Goal: Check status: Check status

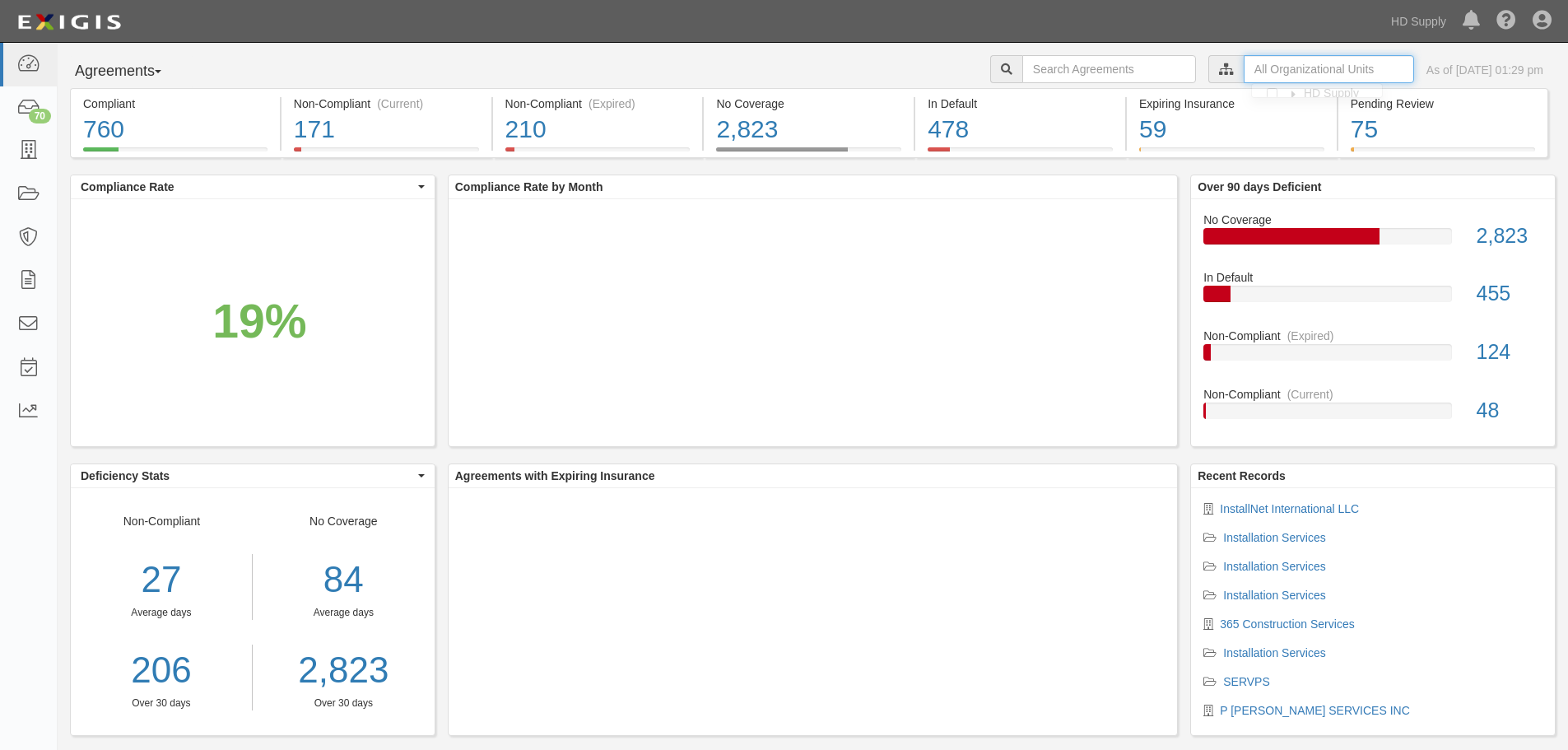
click at [1244, 74] on input "text" at bounding box center [1329, 69] width 170 height 28
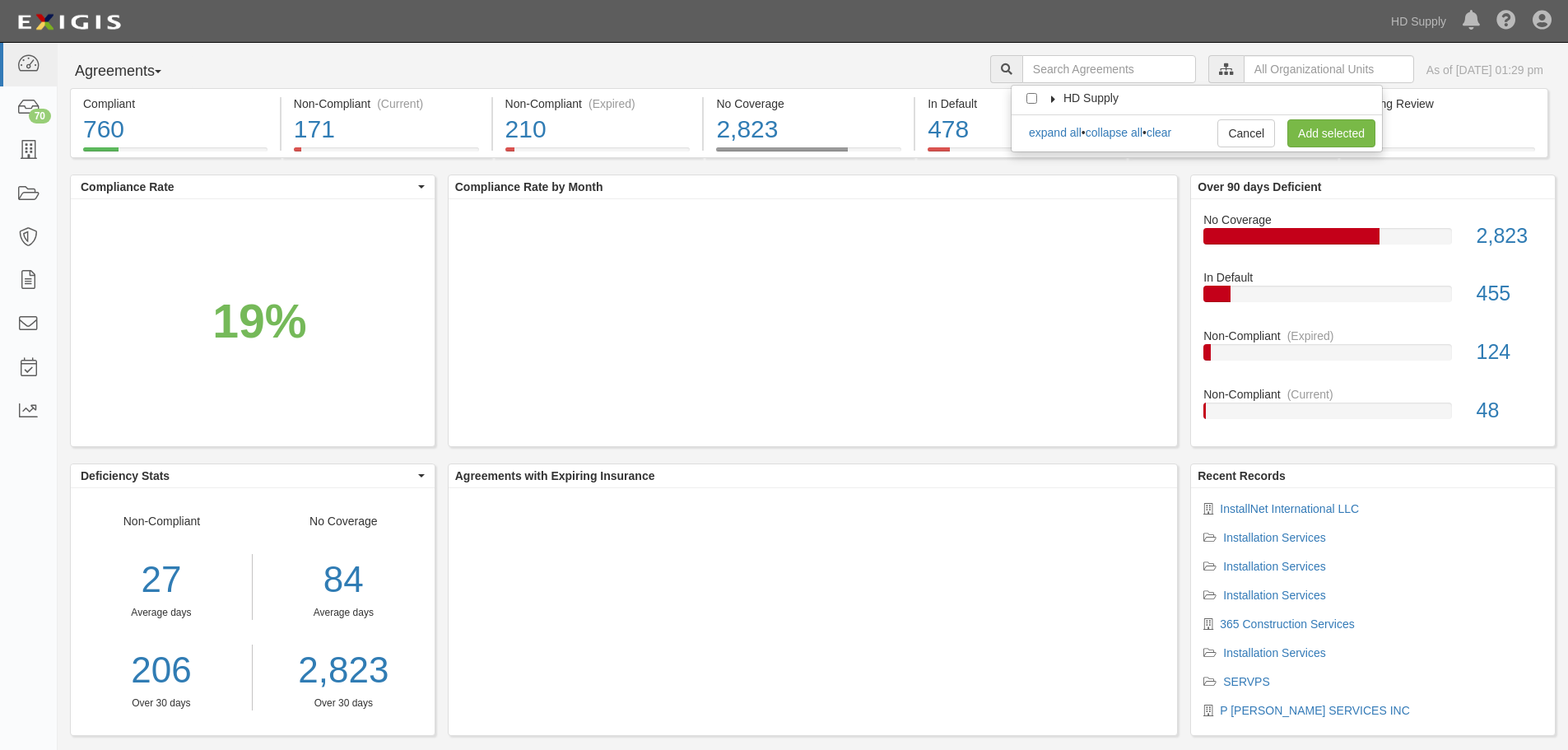
click at [1054, 96] on icon at bounding box center [1054, 98] width 12 height 7
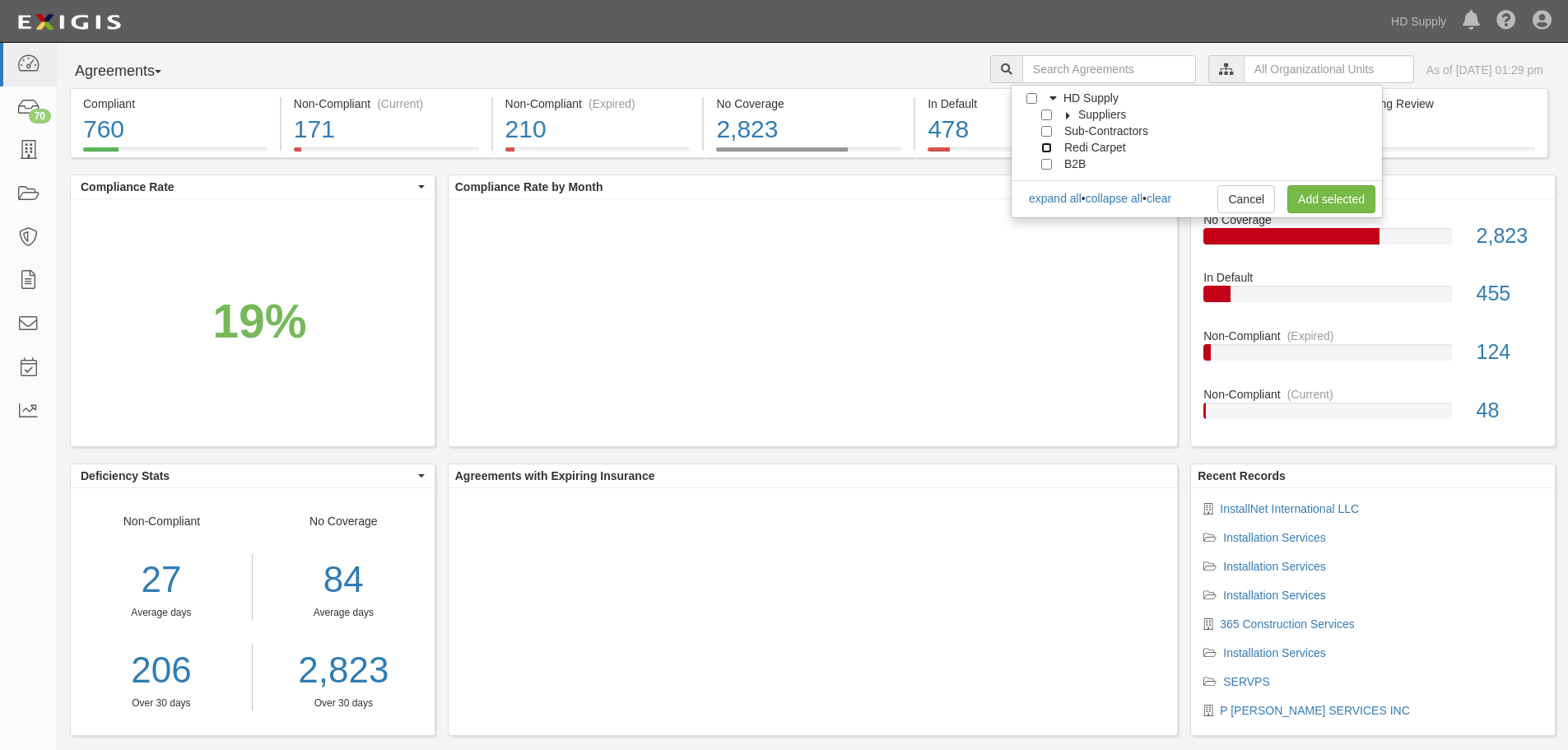
click at [1045, 147] on input "Redi Carpet" at bounding box center [1046, 147] width 11 height 11
checkbox input "true"
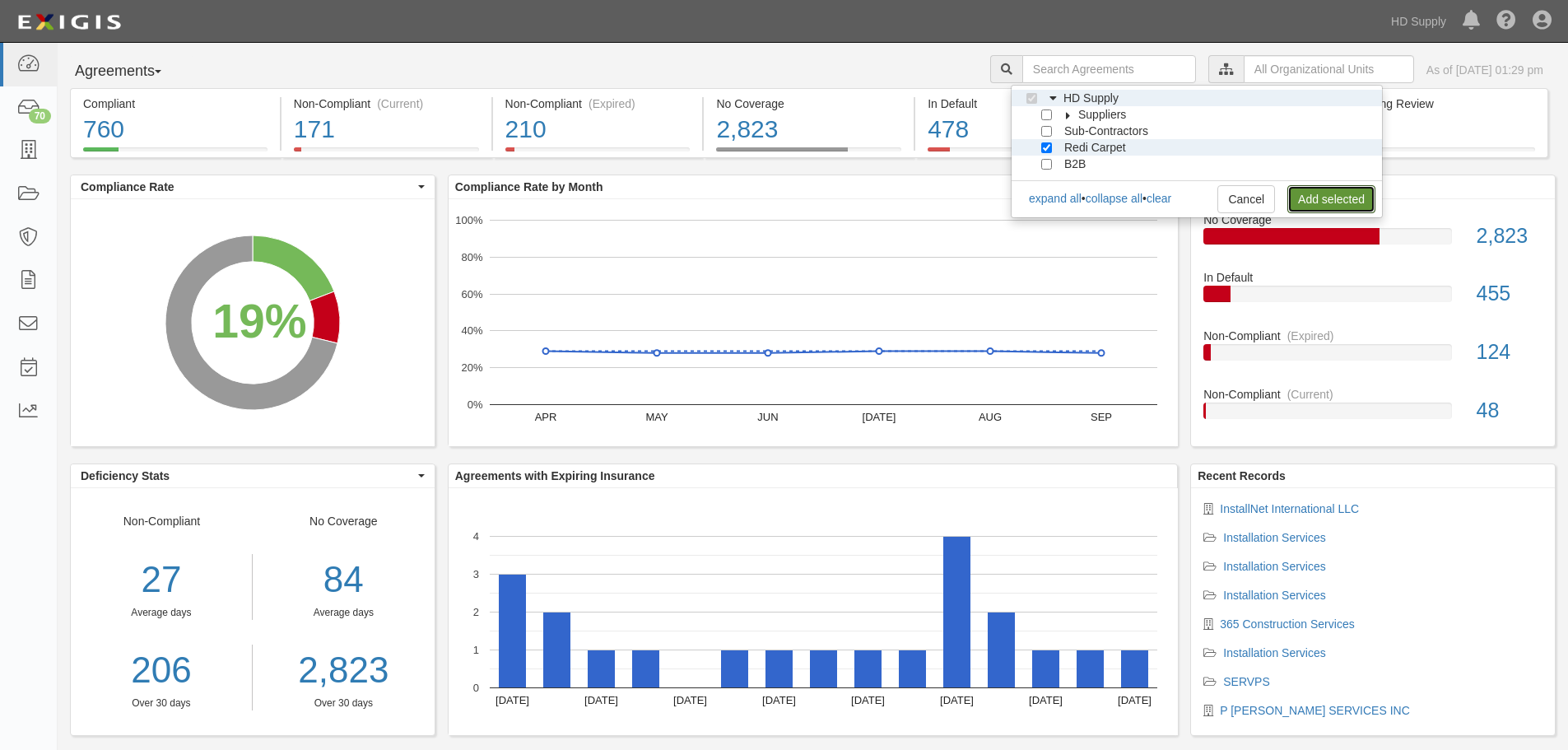
click at [1336, 193] on link "Add selected" at bounding box center [1331, 199] width 88 height 28
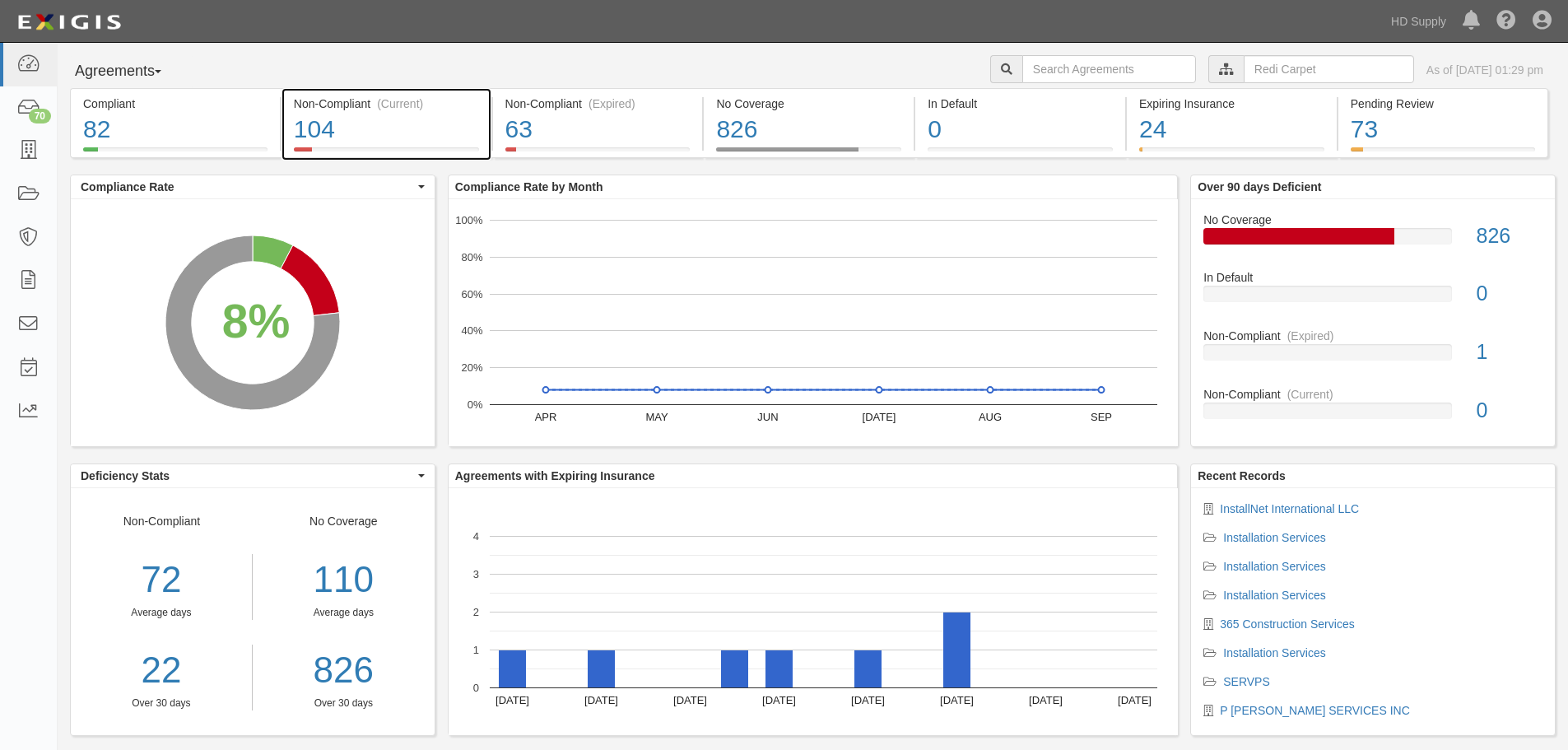
click at [0, 0] on div "10% (104 out of 1,075 agreements)" at bounding box center [0, 0] width 0 height 0
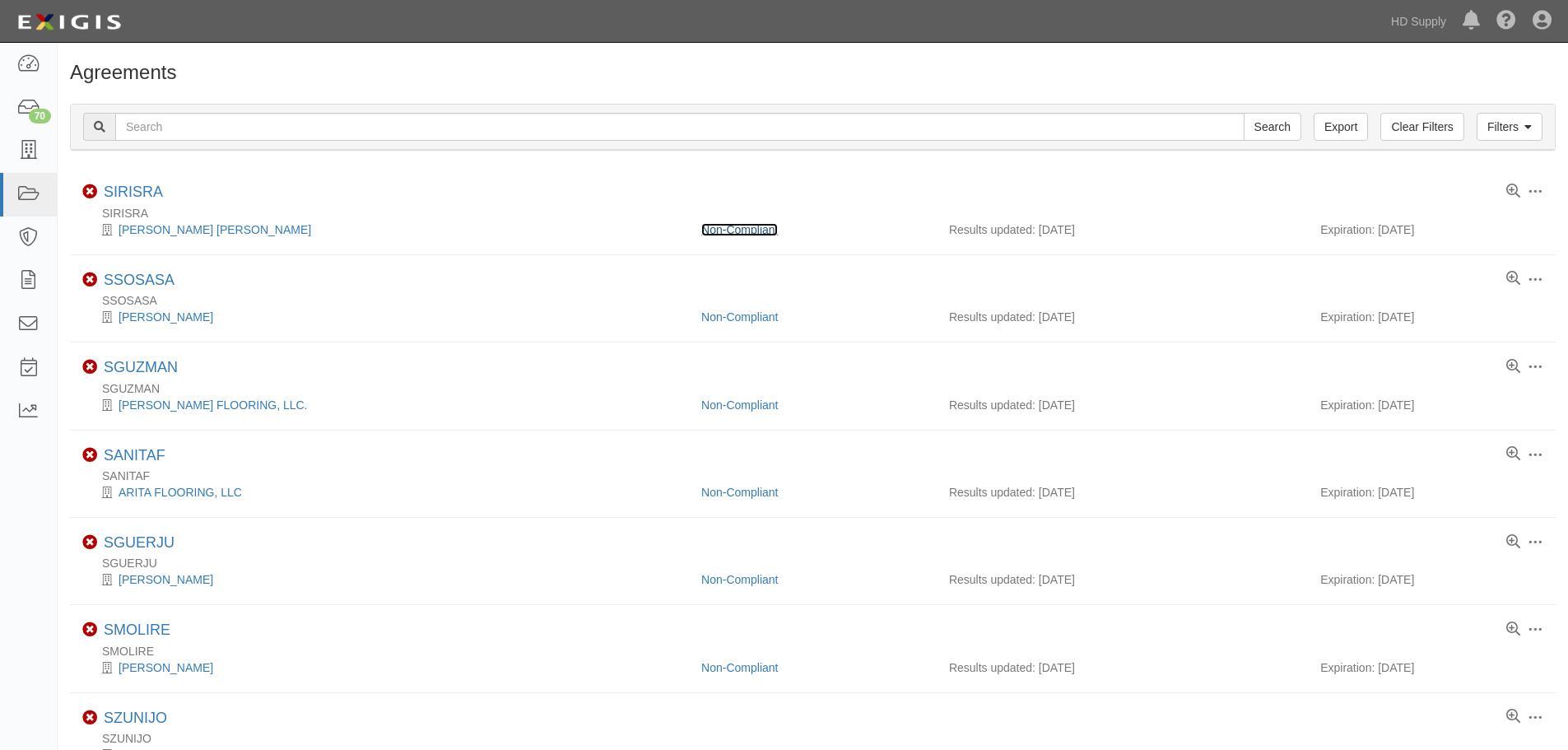
click at [741, 233] on link "Non-Compliant" at bounding box center [739, 230] width 77 height 13
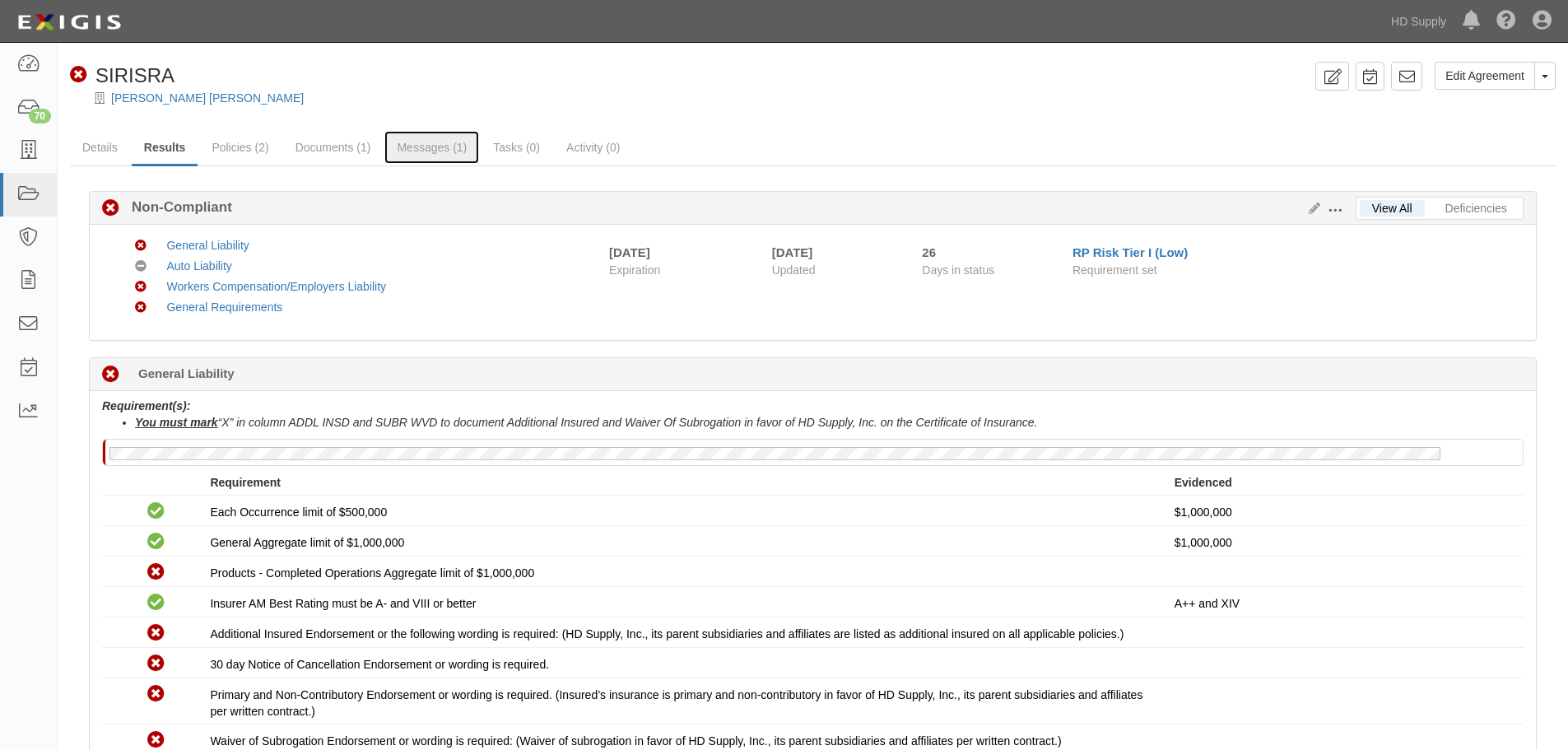
click at [433, 147] on link "Messages (1)" at bounding box center [432, 147] width 94 height 33
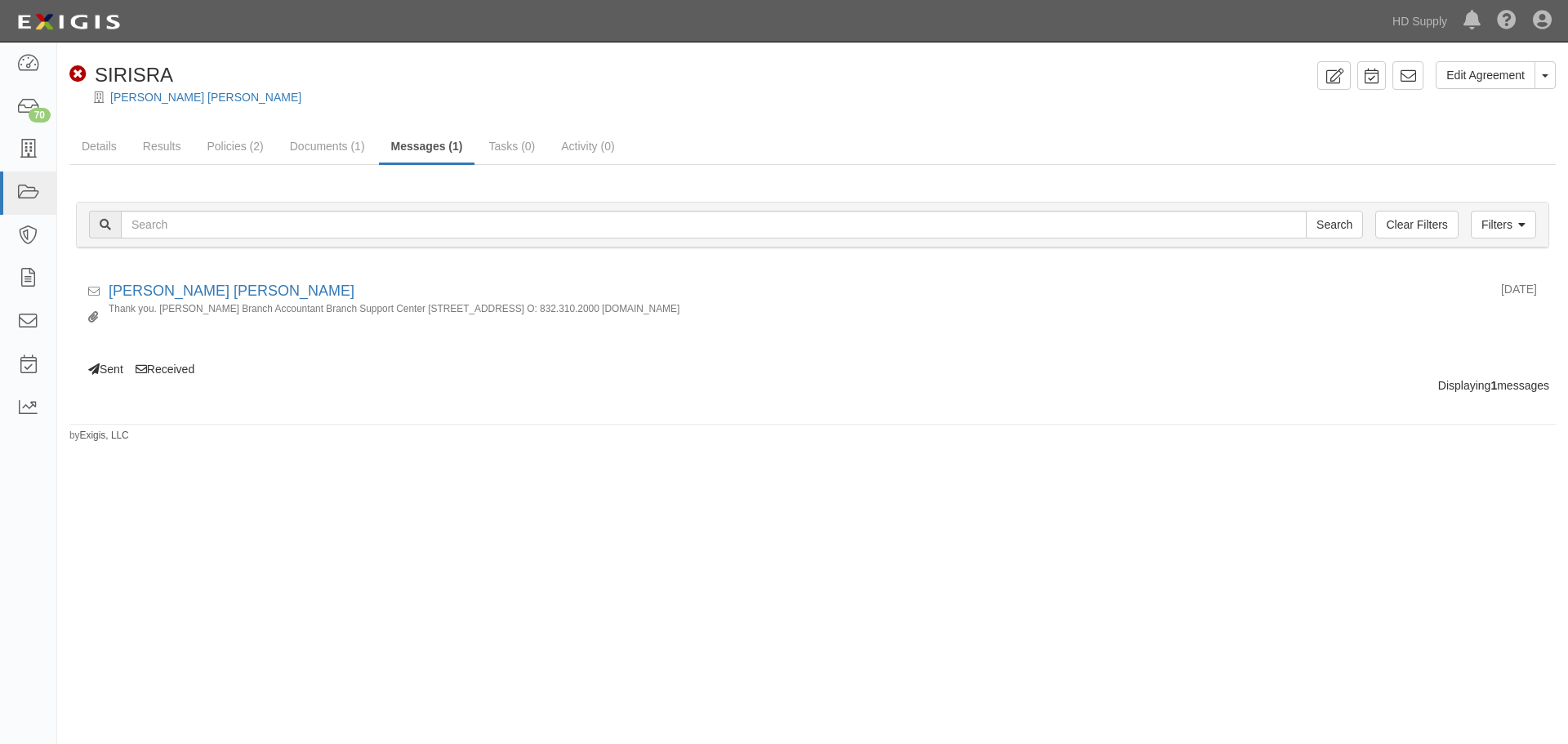
click at [299, 308] on small "Thank you. Emma Lau Branch Accountant Branch Support Center 10101 Fountaingate …" at bounding box center [822, 314] width 1429 height 25
click at [235, 291] on link "[PERSON_NAME] [PERSON_NAME]" at bounding box center [231, 290] width 246 height 16
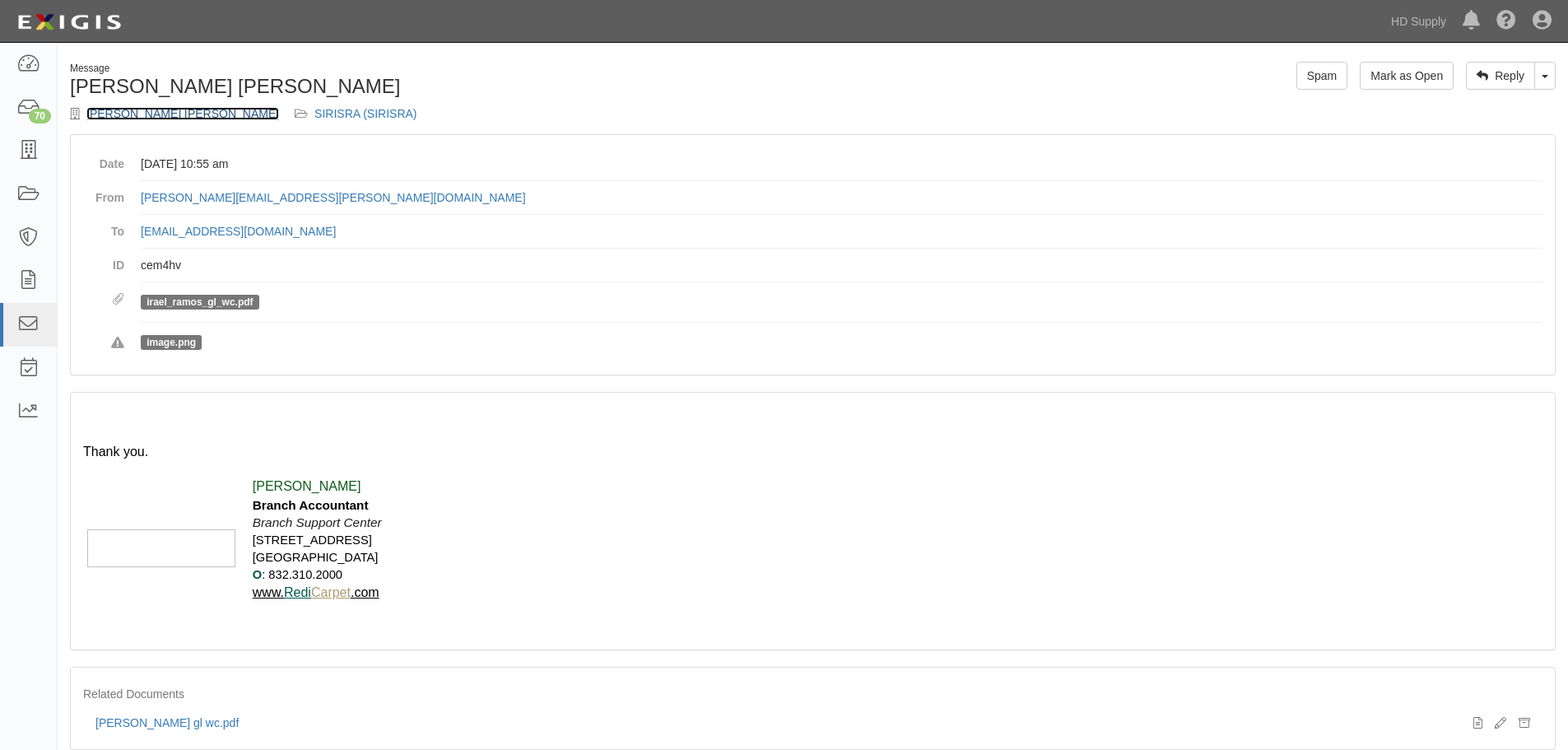
click at [155, 114] on link "[PERSON_NAME] [PERSON_NAME]" at bounding box center [183, 113] width 193 height 13
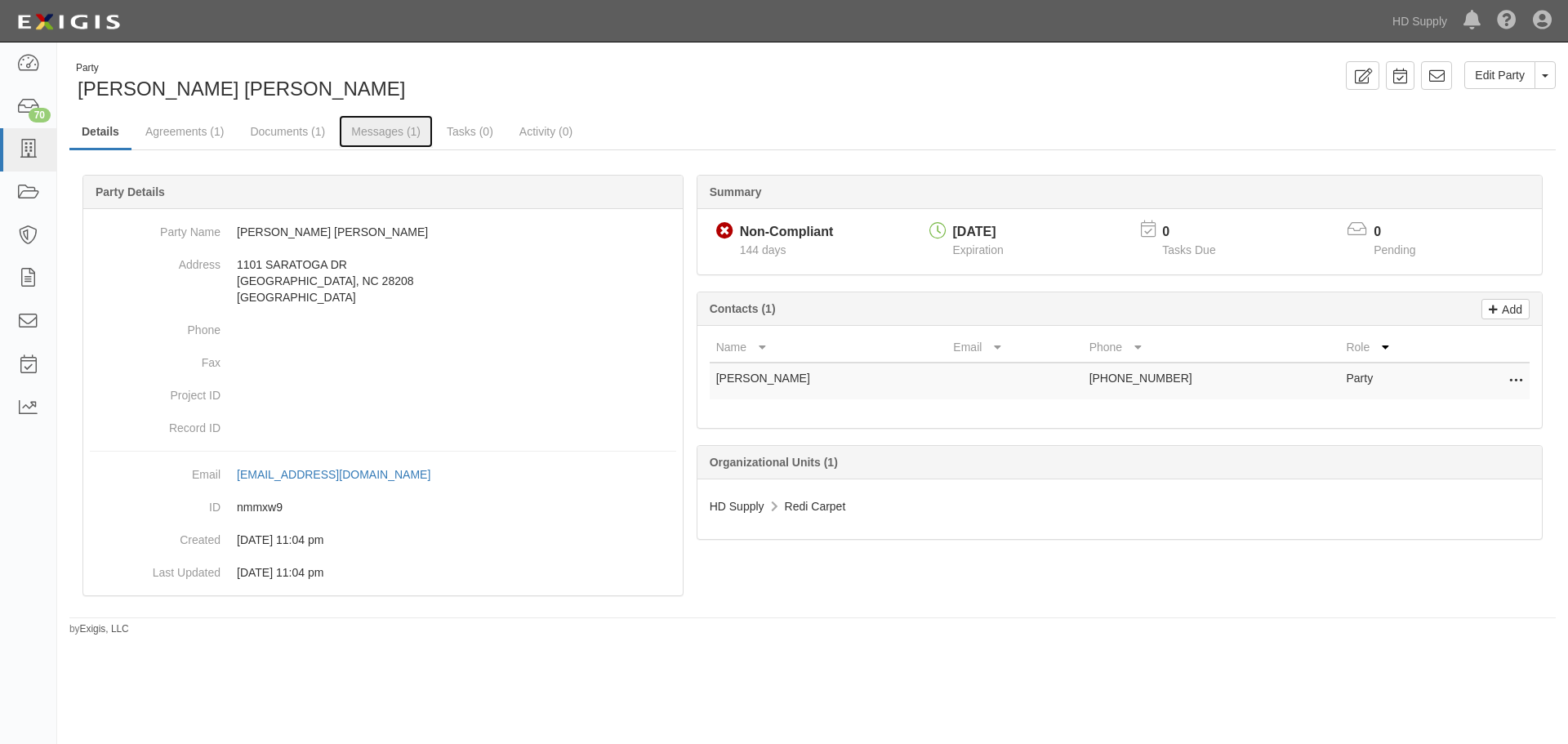
click at [389, 135] on link "Messages (1)" at bounding box center [386, 131] width 94 height 33
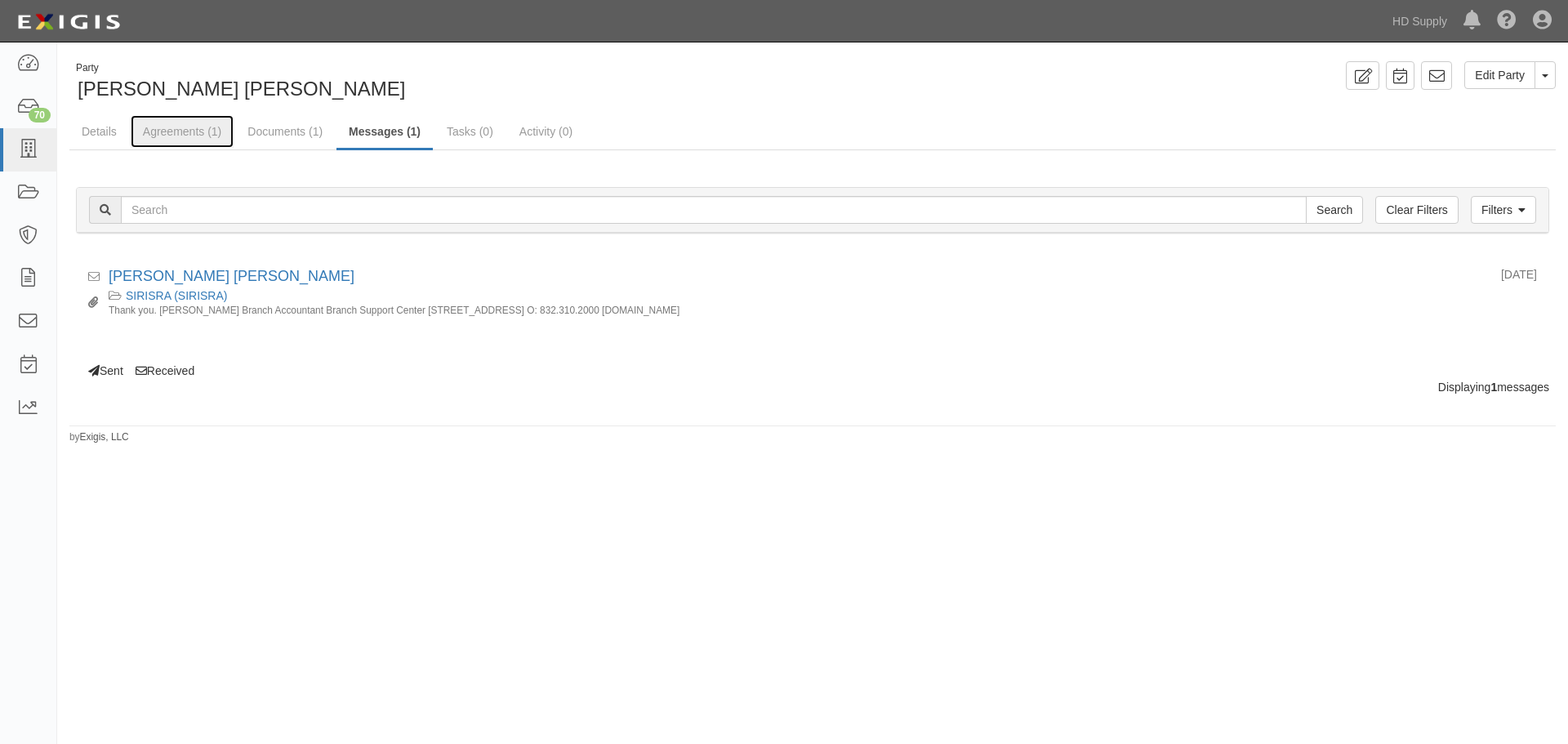
click at [185, 133] on link "Agreements (1)" at bounding box center [181, 131] width 103 height 33
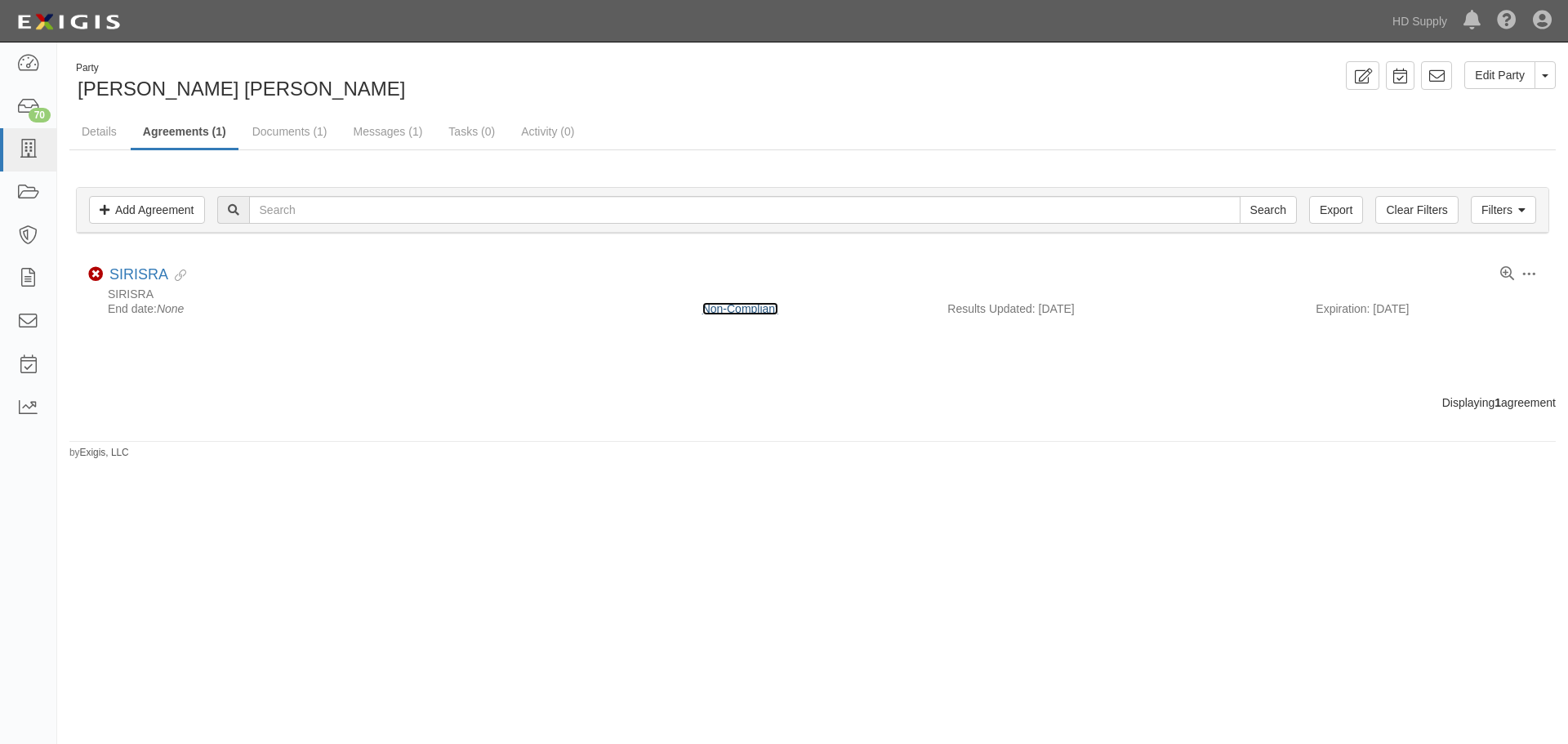
click at [733, 312] on link "Non-Compliant" at bounding box center [740, 308] width 76 height 13
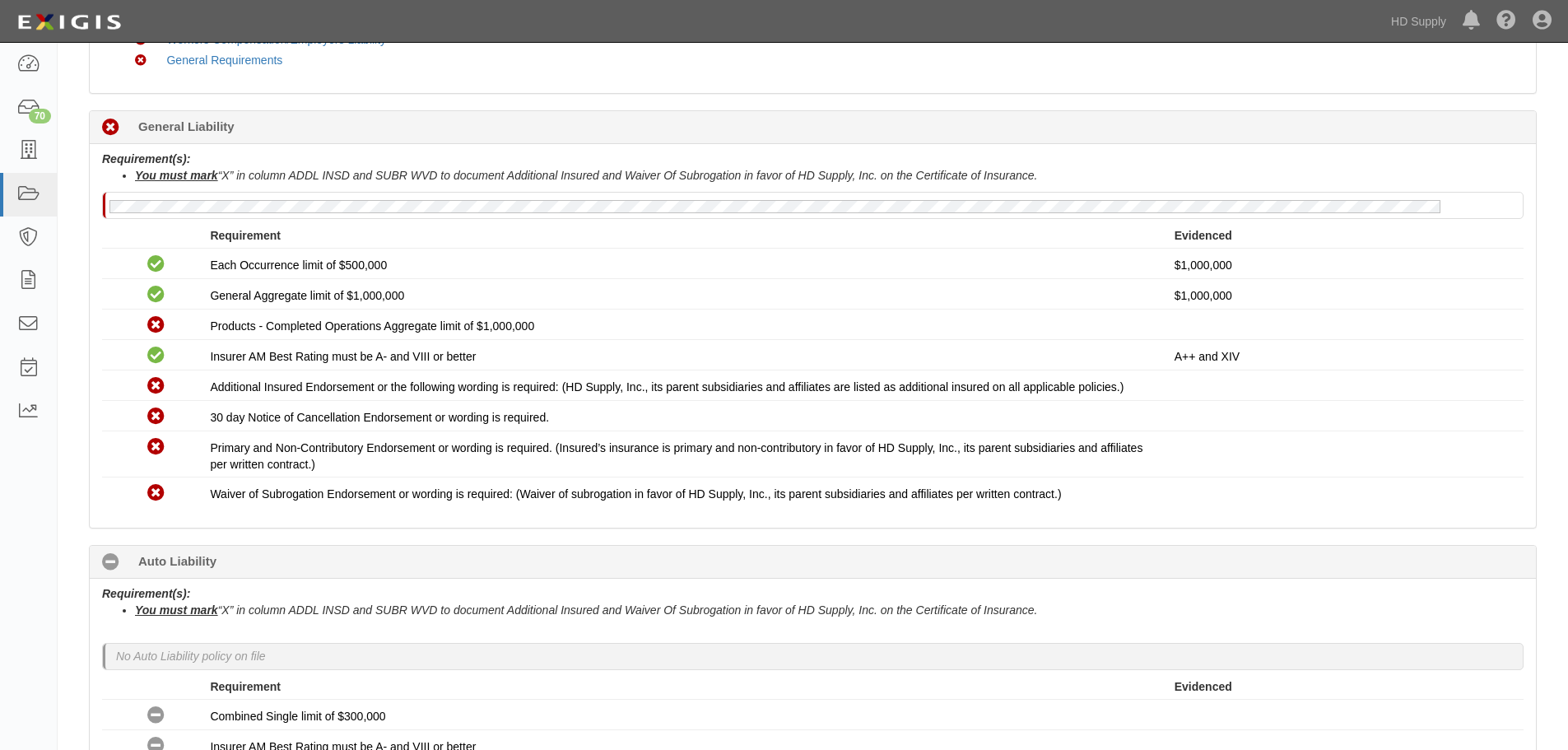
scroll to position [329, 0]
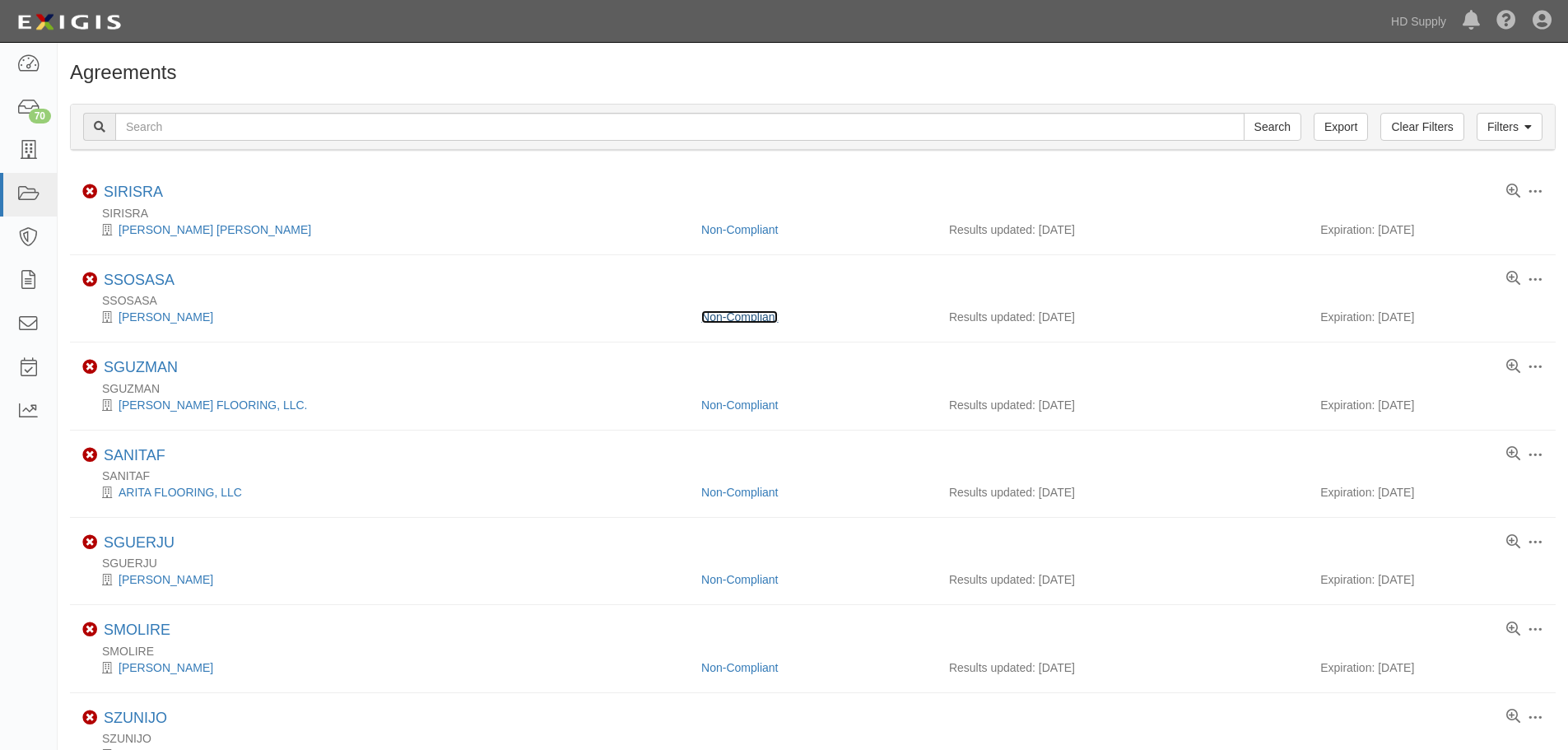
click at [730, 319] on link "Non-Compliant" at bounding box center [739, 317] width 77 height 13
click at [750, 410] on link "Non-Compliant" at bounding box center [739, 405] width 77 height 13
click at [724, 583] on link "Non-Compliant" at bounding box center [739, 580] width 77 height 13
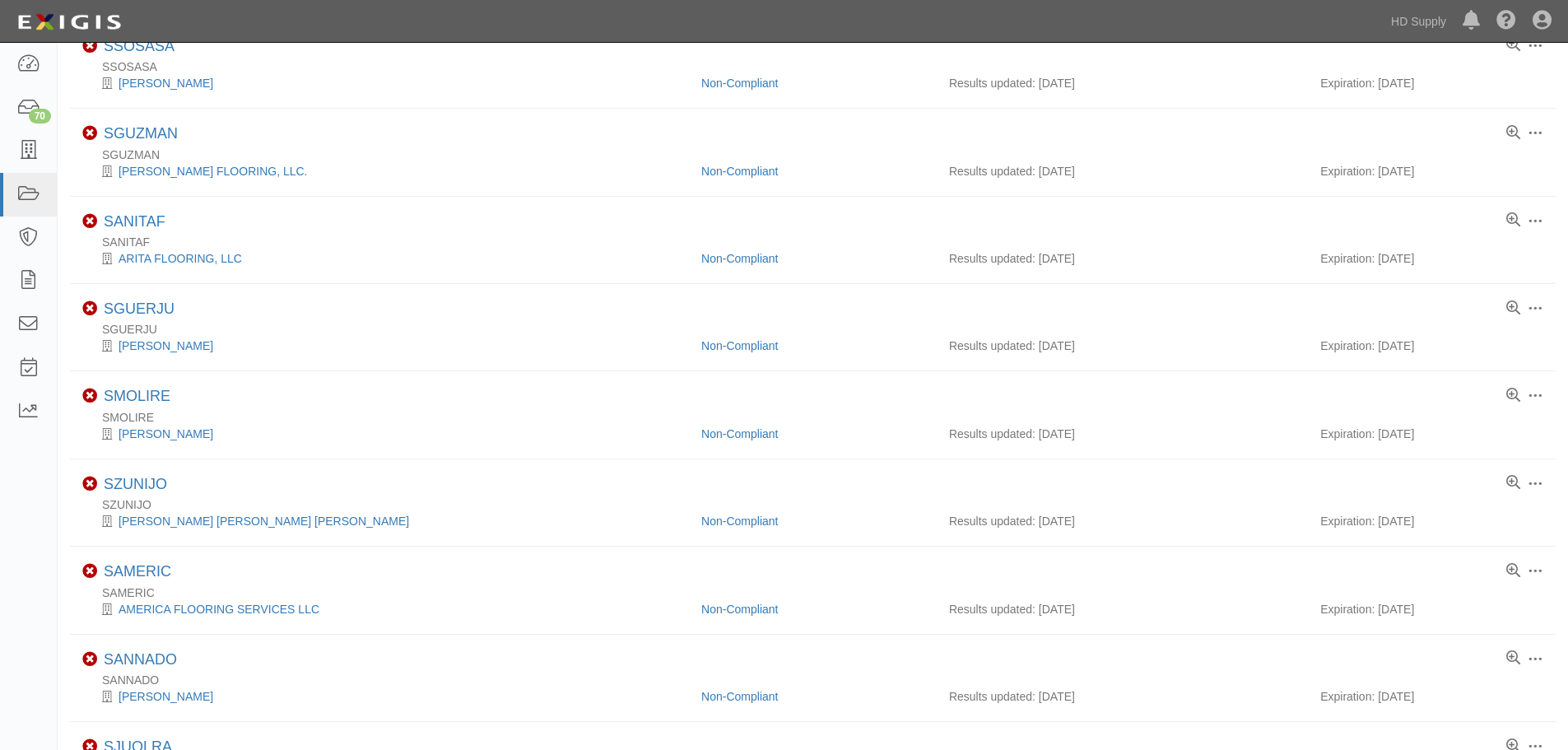
scroll to position [329, 0]
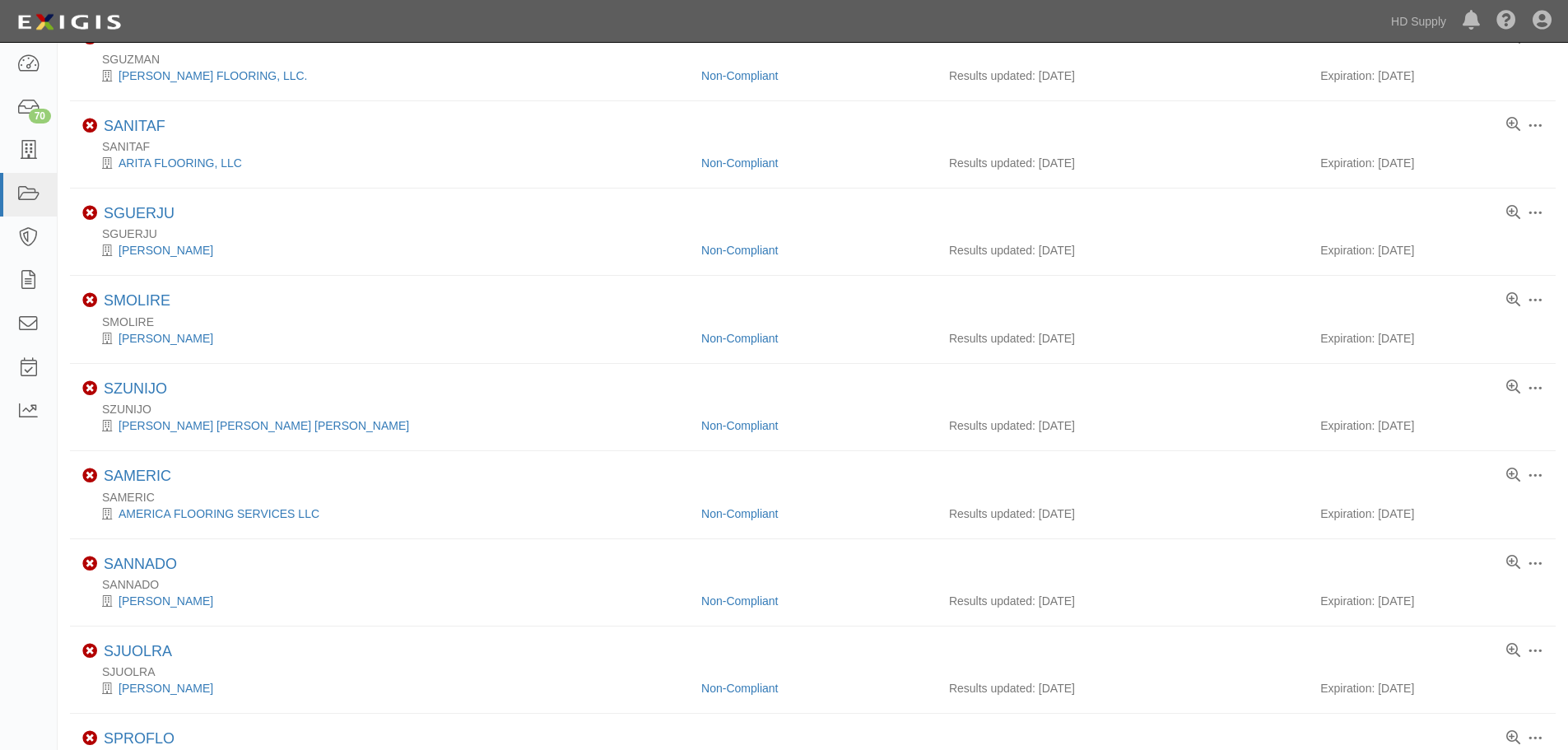
click at [728, 608] on div "Non-Compliant" at bounding box center [813, 601] width 248 height 17
click at [729, 604] on link "Non-Compliant" at bounding box center [739, 601] width 77 height 13
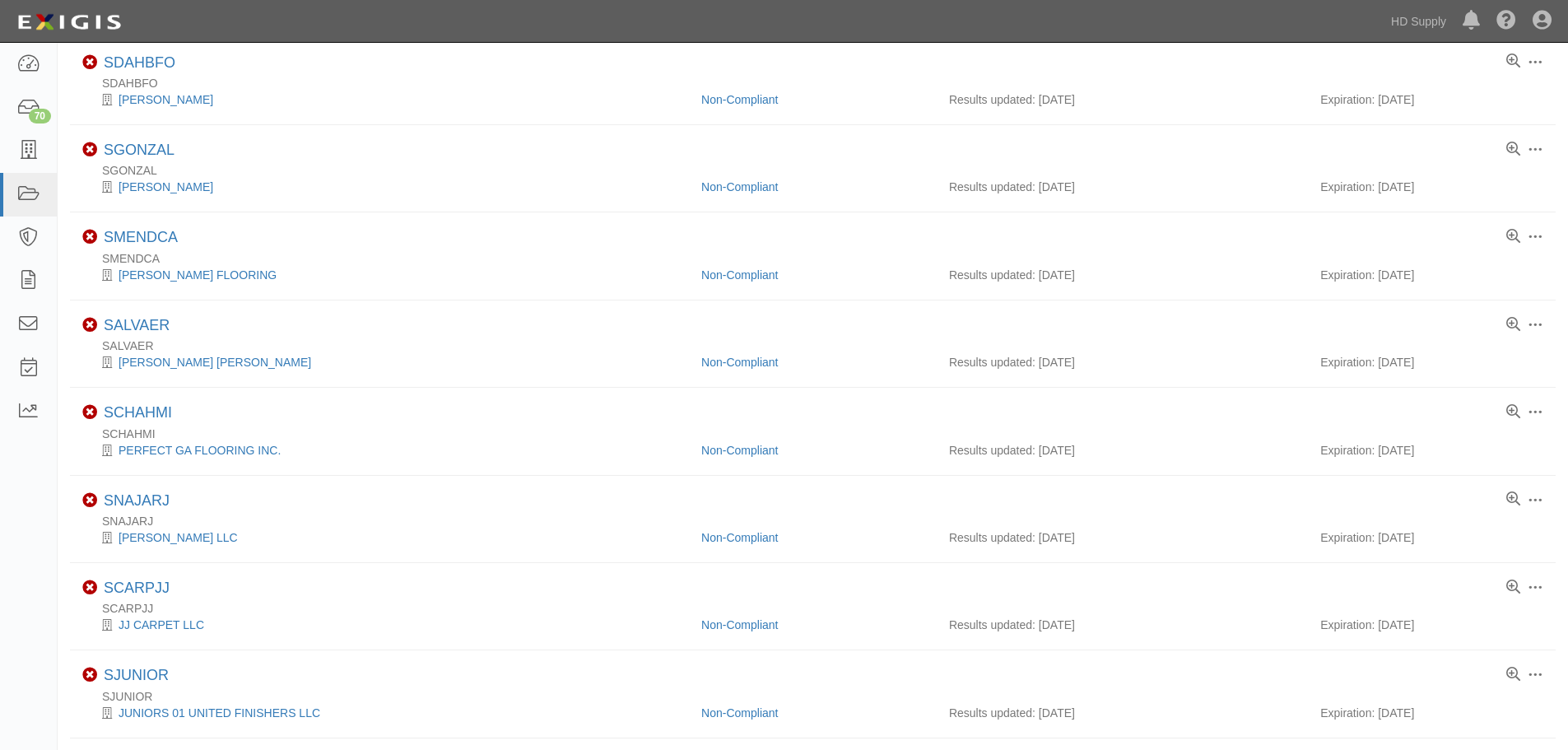
scroll to position [1307, 0]
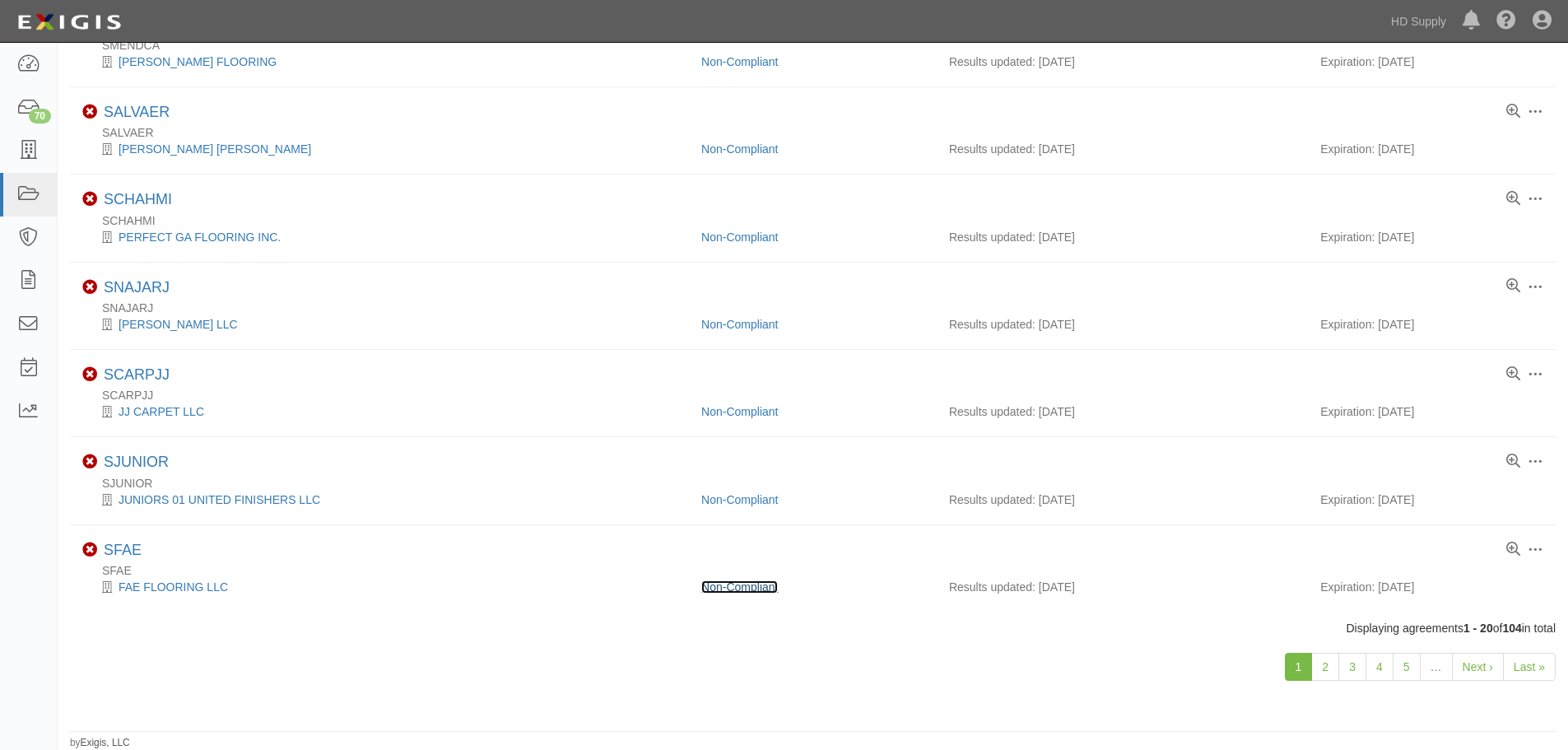
click at [719, 590] on link "Non-Compliant" at bounding box center [739, 587] width 77 height 13
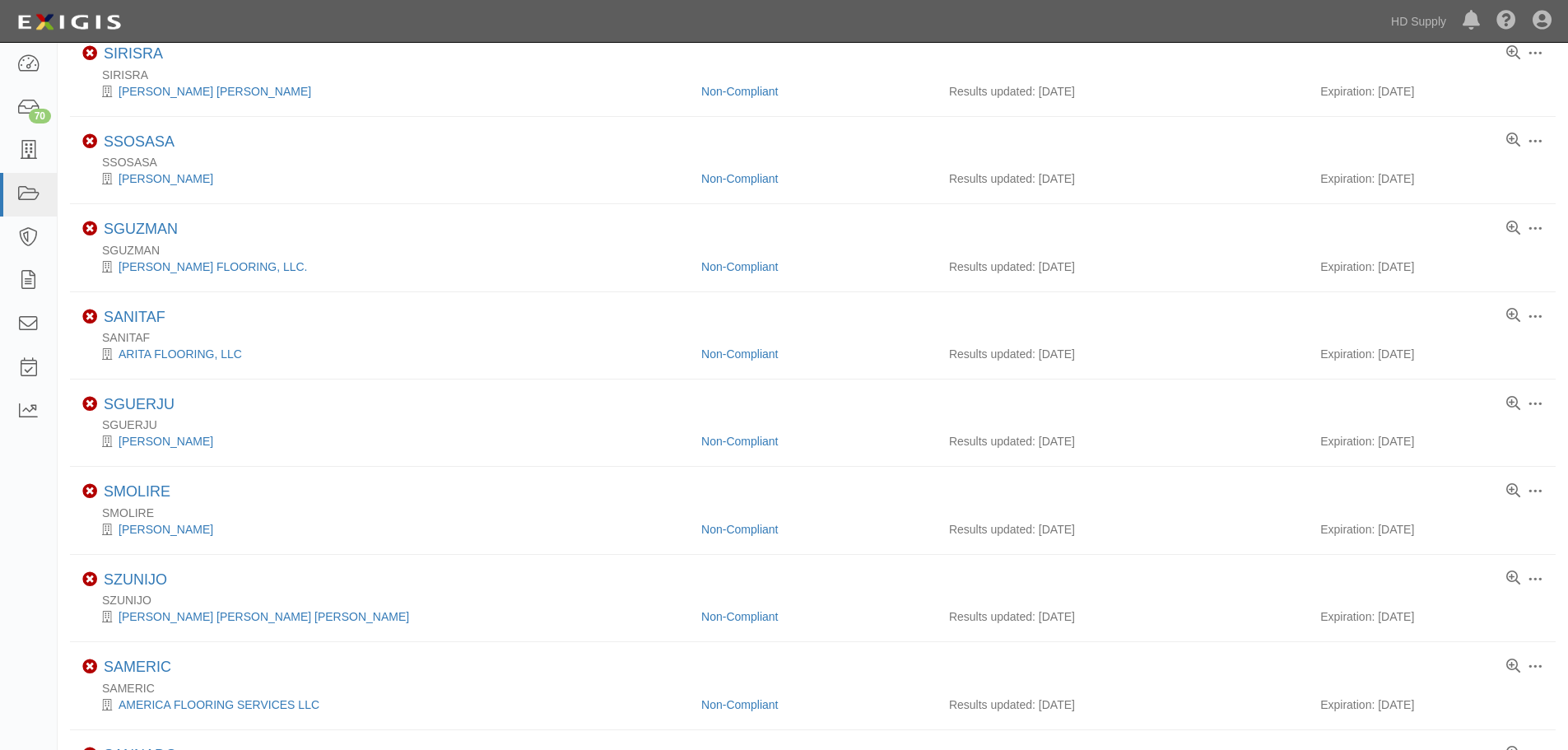
scroll to position [0, 0]
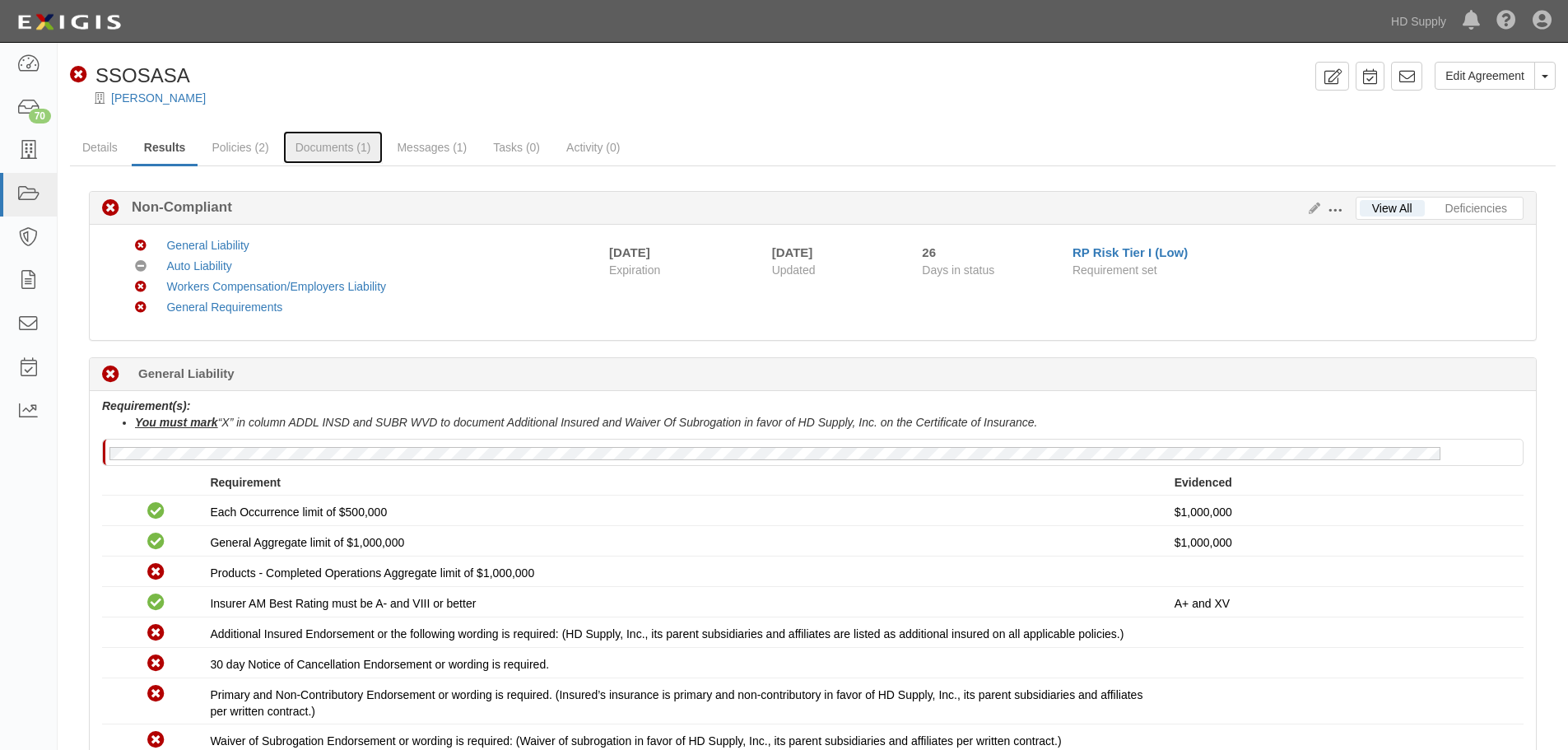
click at [347, 148] on link "Documents (1)" at bounding box center [332, 147] width 100 height 33
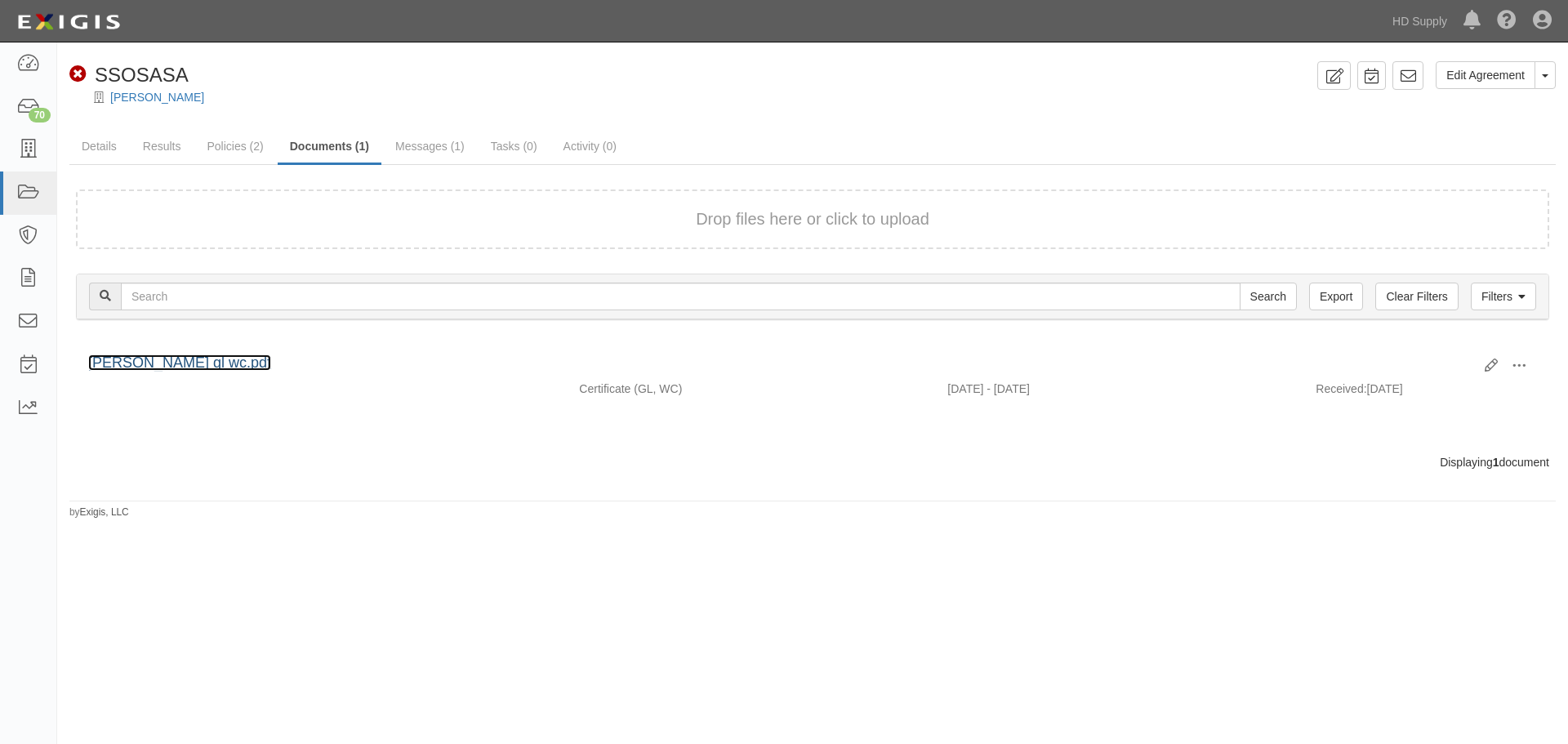
click at [150, 363] on link "santos sosa gl wc.pdf" at bounding box center [180, 363] width 183 height 16
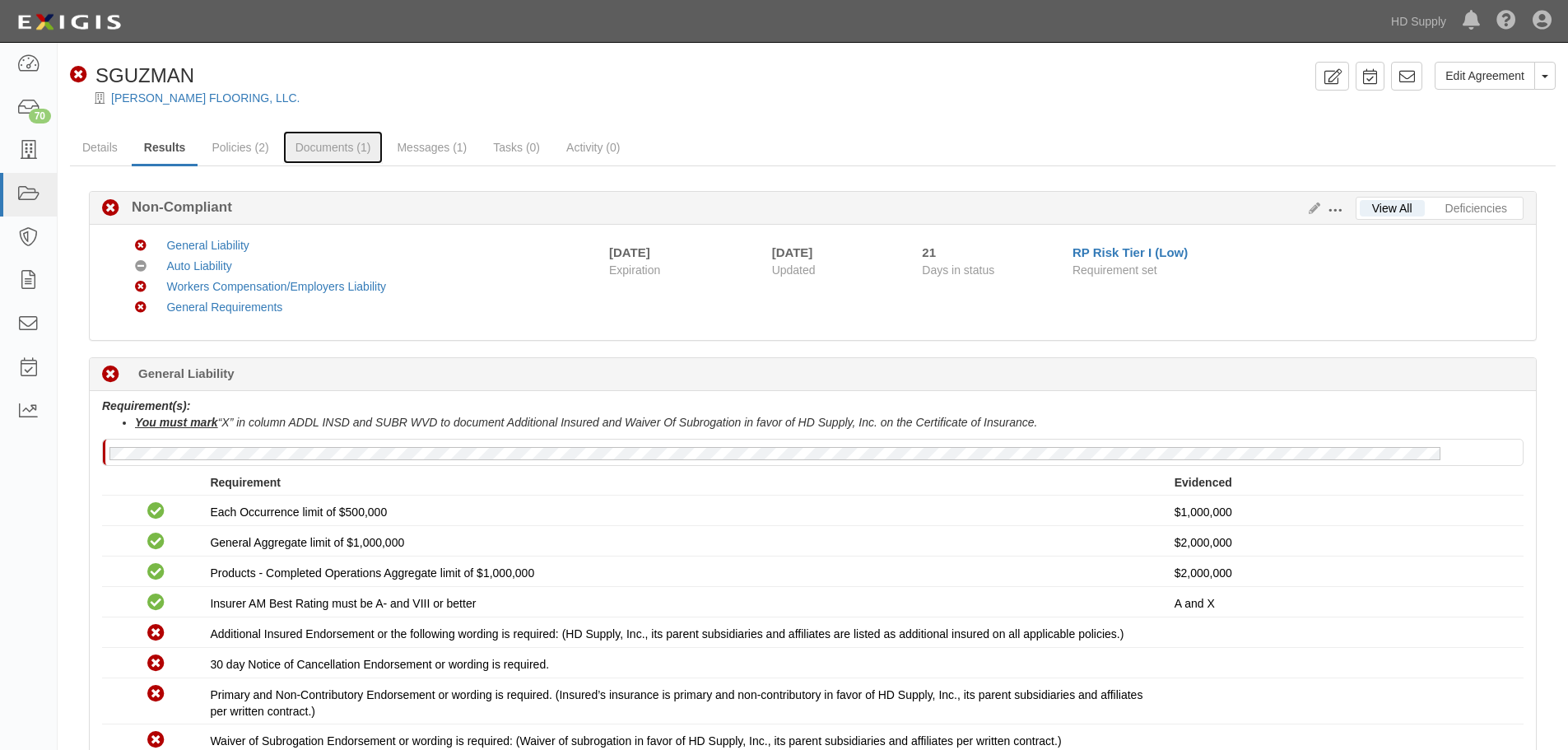
click at [338, 141] on link "Documents (1)" at bounding box center [332, 147] width 100 height 33
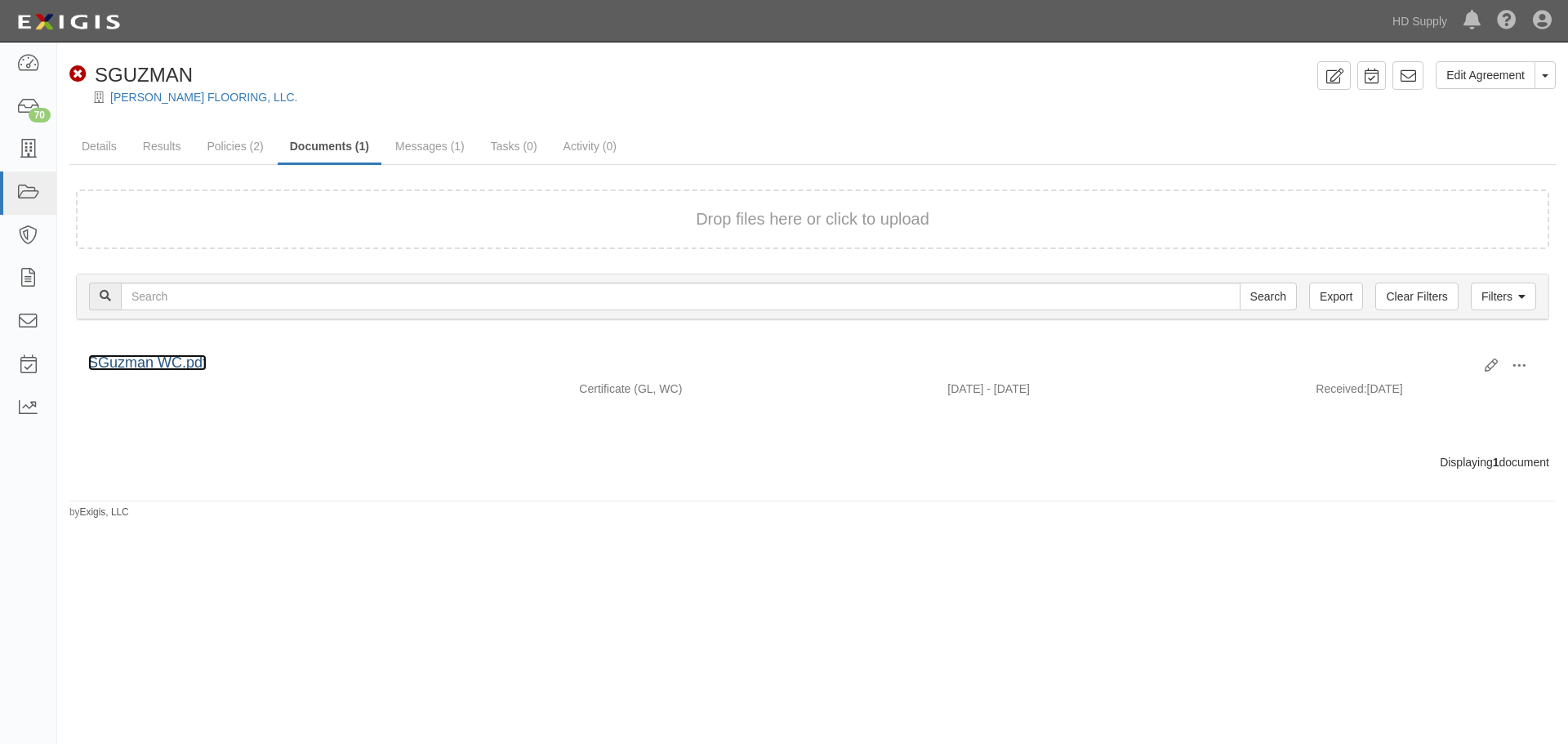
click at [169, 357] on link "SGuzman WC.pdf" at bounding box center [148, 363] width 118 height 16
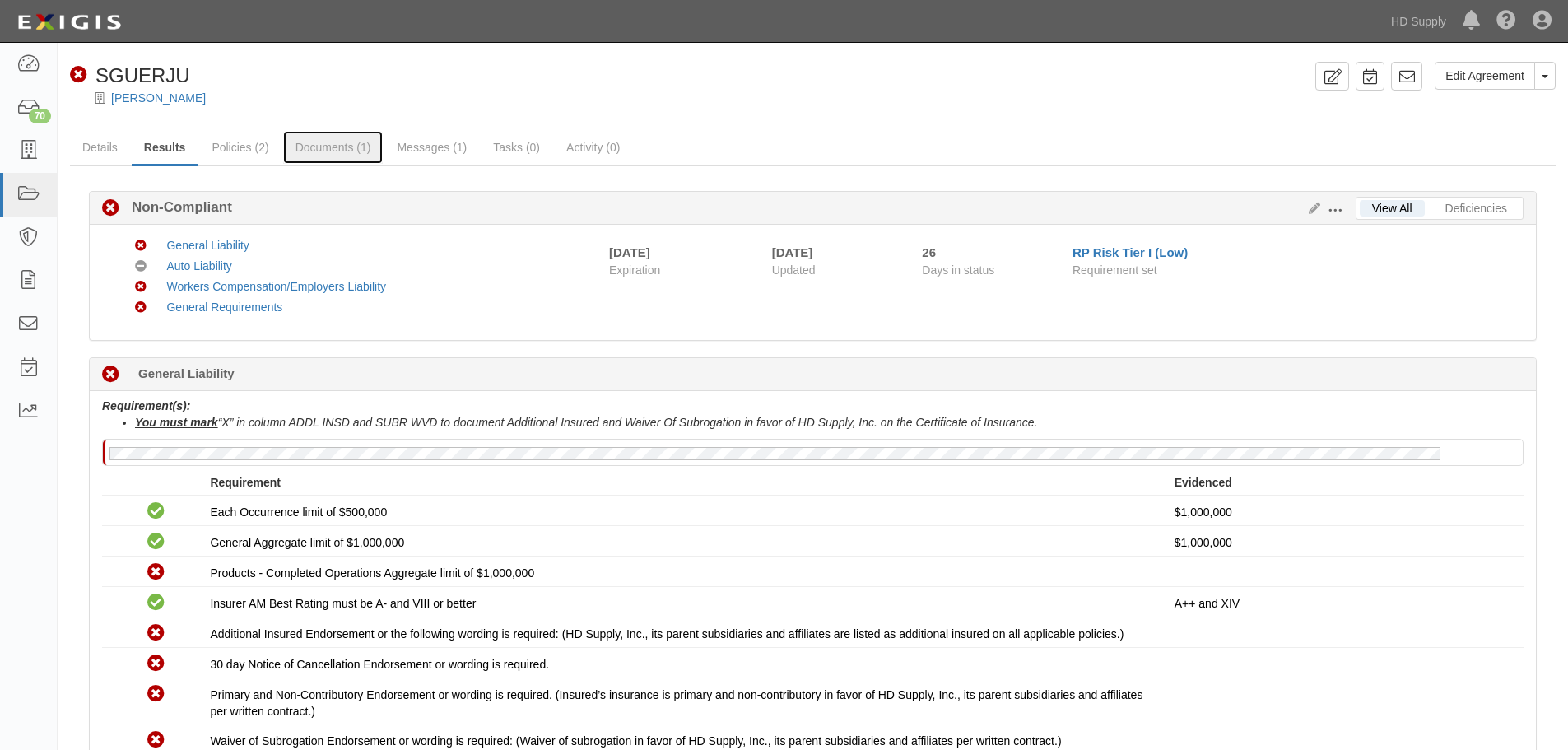
click at [337, 153] on link "Documents (1)" at bounding box center [332, 147] width 100 height 33
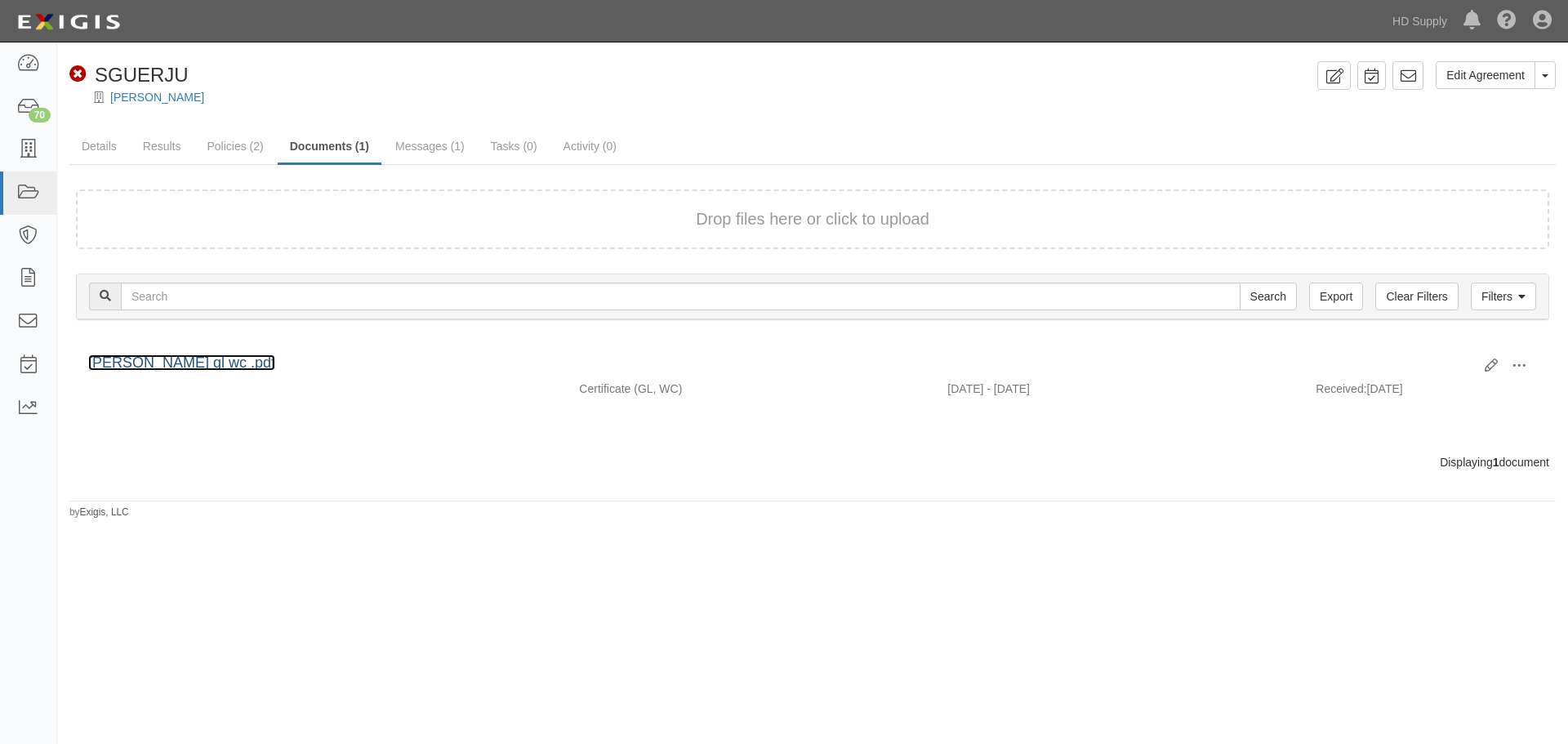
click at [201, 367] on link "[PERSON_NAME] gl wc .pdf" at bounding box center [182, 363] width 187 height 16
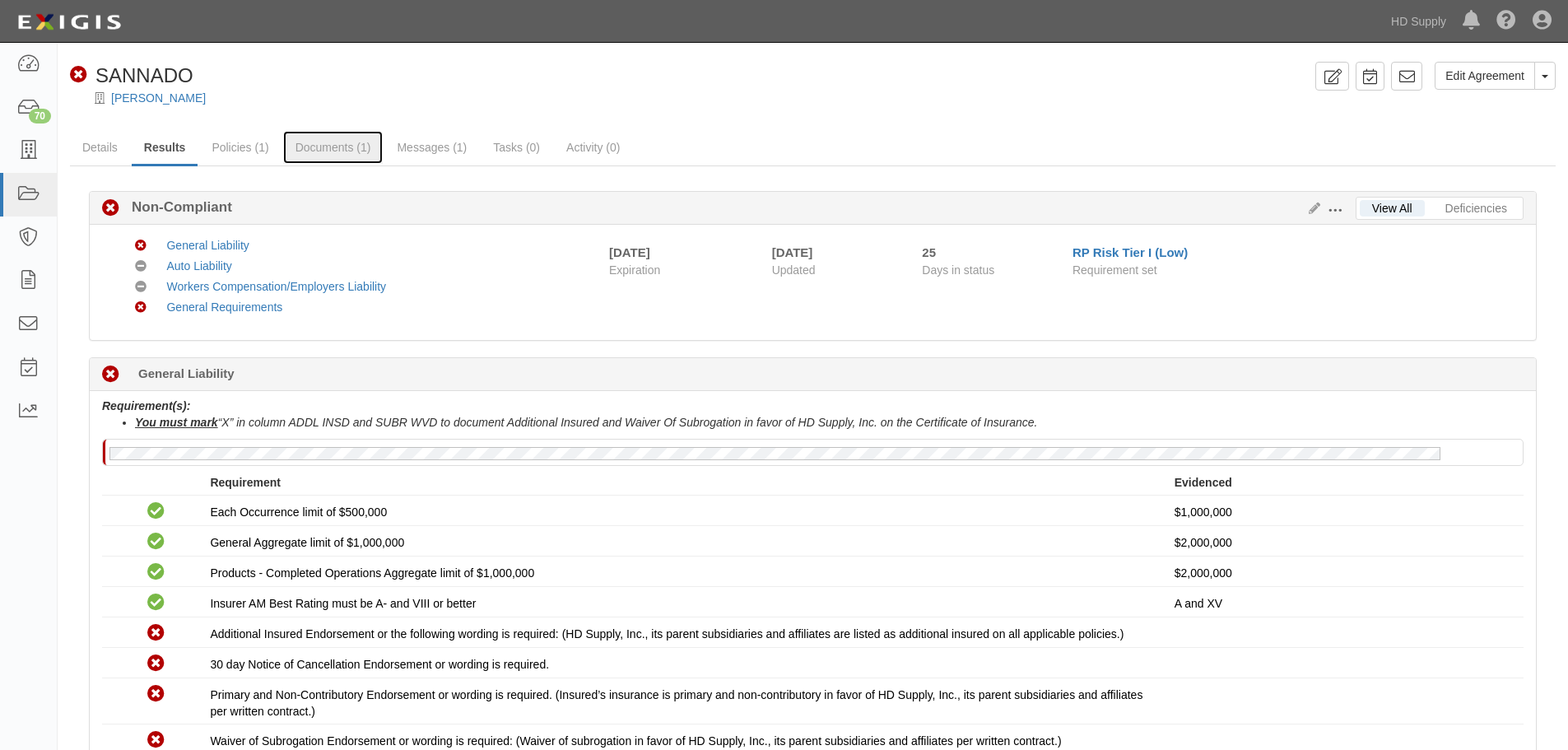
click at [321, 150] on link "Documents (1)" at bounding box center [332, 147] width 100 height 33
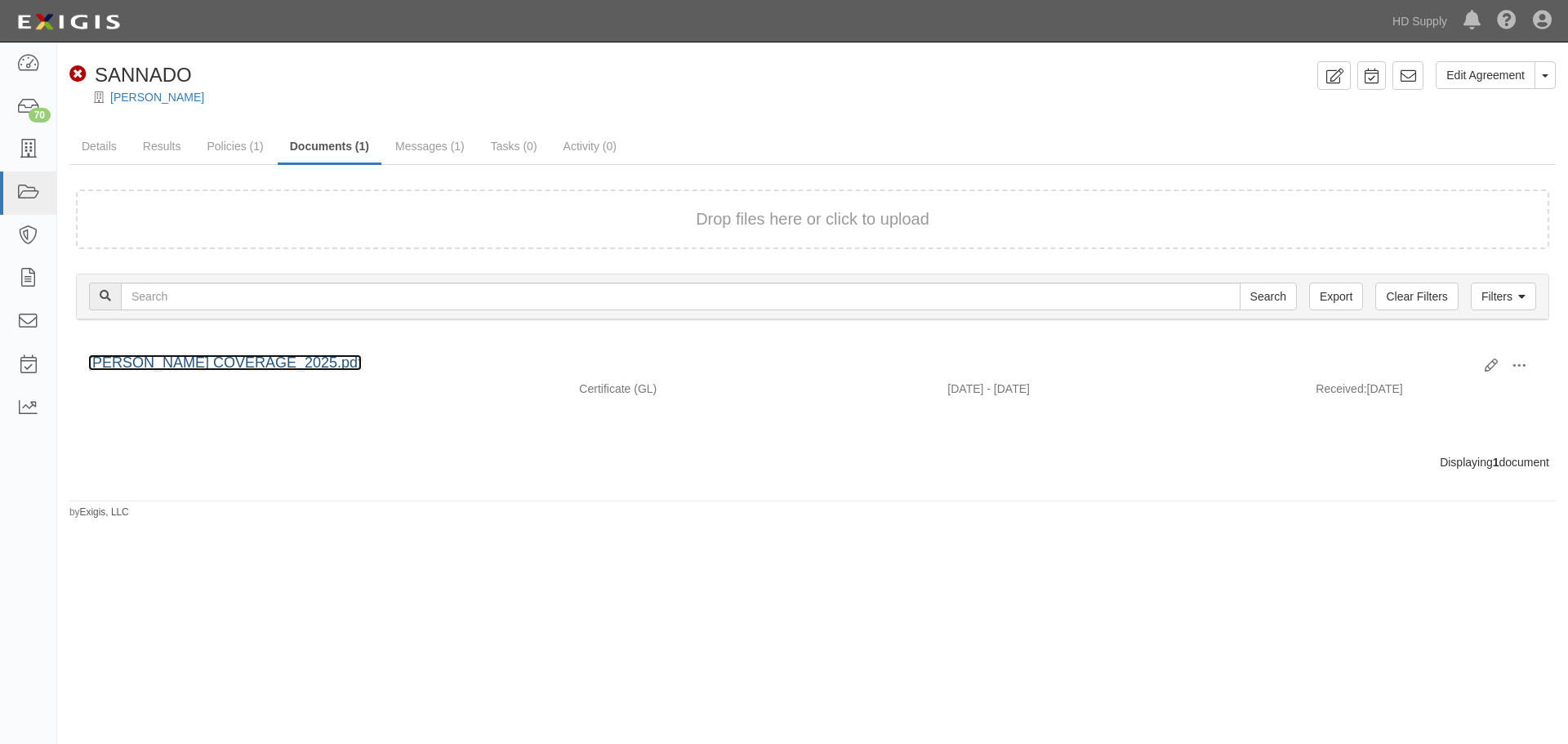
click at [288, 356] on link "[PERSON_NAME] COVERAGE_2025.pdf" at bounding box center [225, 363] width 273 height 16
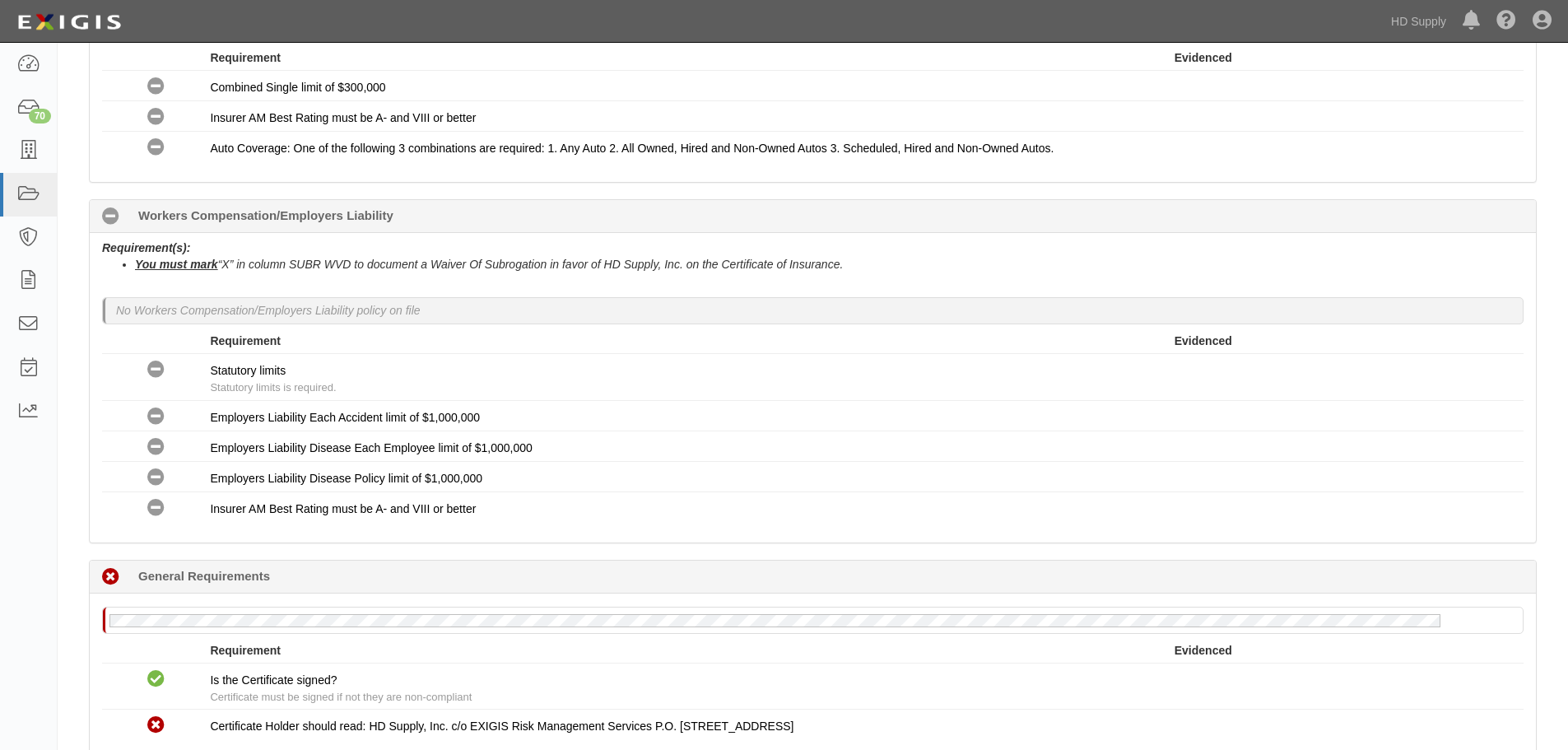
scroll to position [905, 0]
